Goal: Information Seeking & Learning: Understand process/instructions

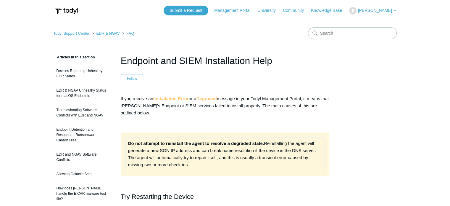
click at [73, 12] on img at bounding box center [66, 10] width 25 height 11
click at [258, 37] on nav "Todyl Support Center EDR & NGAV FAQ" at bounding box center [225, 35] width 343 height 17
click at [233, 10] on link "Management Portal" at bounding box center [235, 10] width 42 height 6
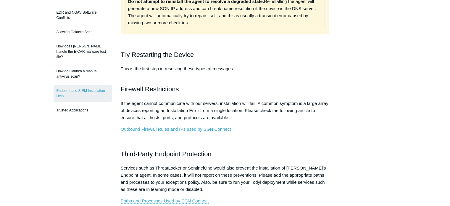
scroll to position [177, 0]
